Goal: Find specific page/section: Find specific page/section

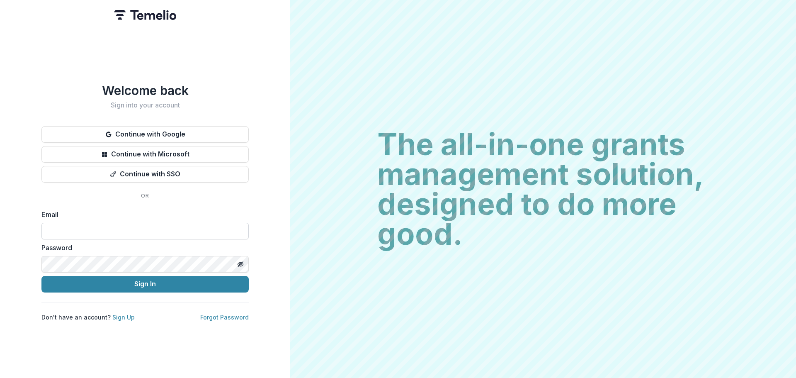
click at [86, 230] on input at bounding box center [144, 231] width 207 height 17
type input "**********"
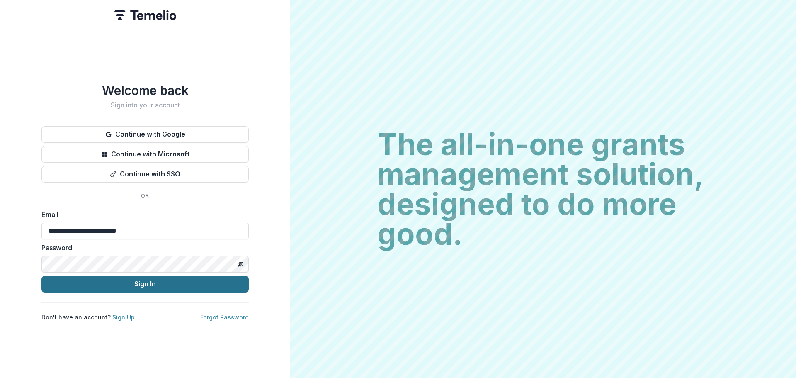
click at [97, 279] on button "Sign In" at bounding box center [144, 284] width 207 height 17
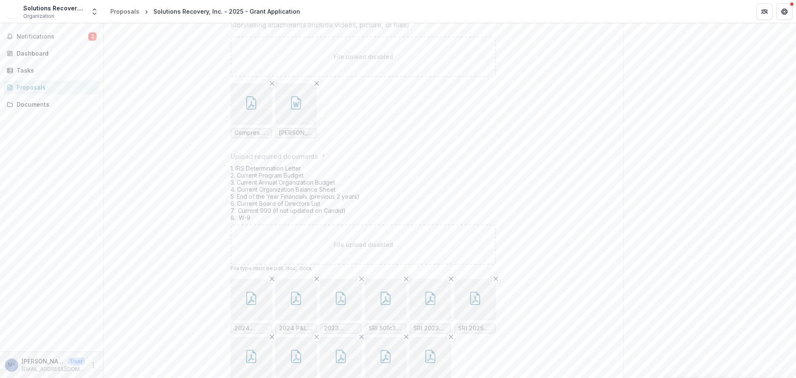
scroll to position [3892, 0]
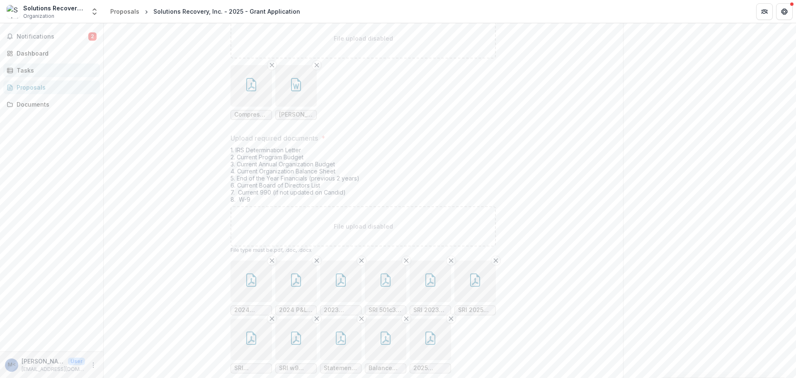
click at [36, 73] on div "Tasks" at bounding box center [55, 70] width 77 height 9
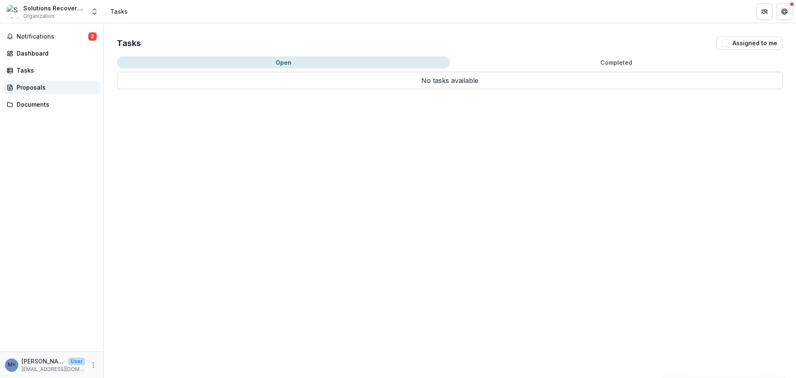
click at [38, 86] on div "Proposals" at bounding box center [55, 87] width 77 height 9
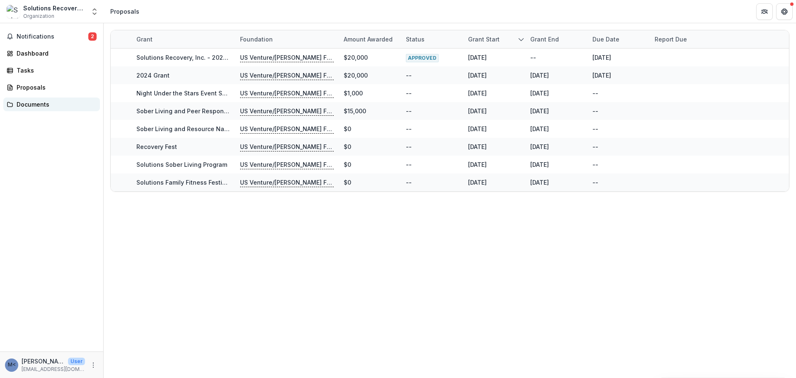
click at [36, 103] on div "Documents" at bounding box center [55, 104] width 77 height 9
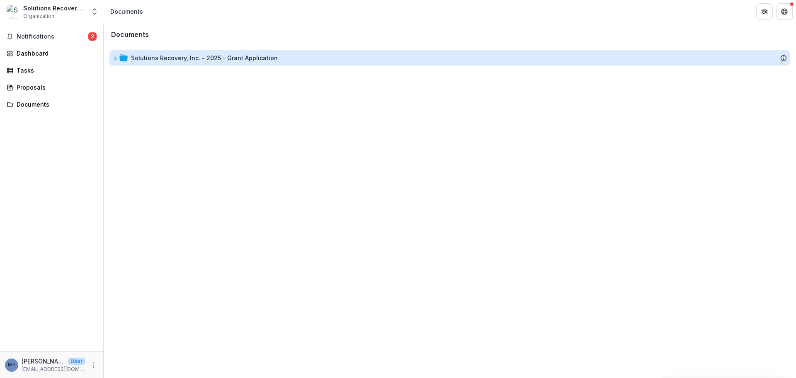
click at [176, 54] on div "Solutions Recovery, Inc. - 2025 - Grant Application" at bounding box center [204, 57] width 147 height 9
